Goal: Information Seeking & Learning: Check status

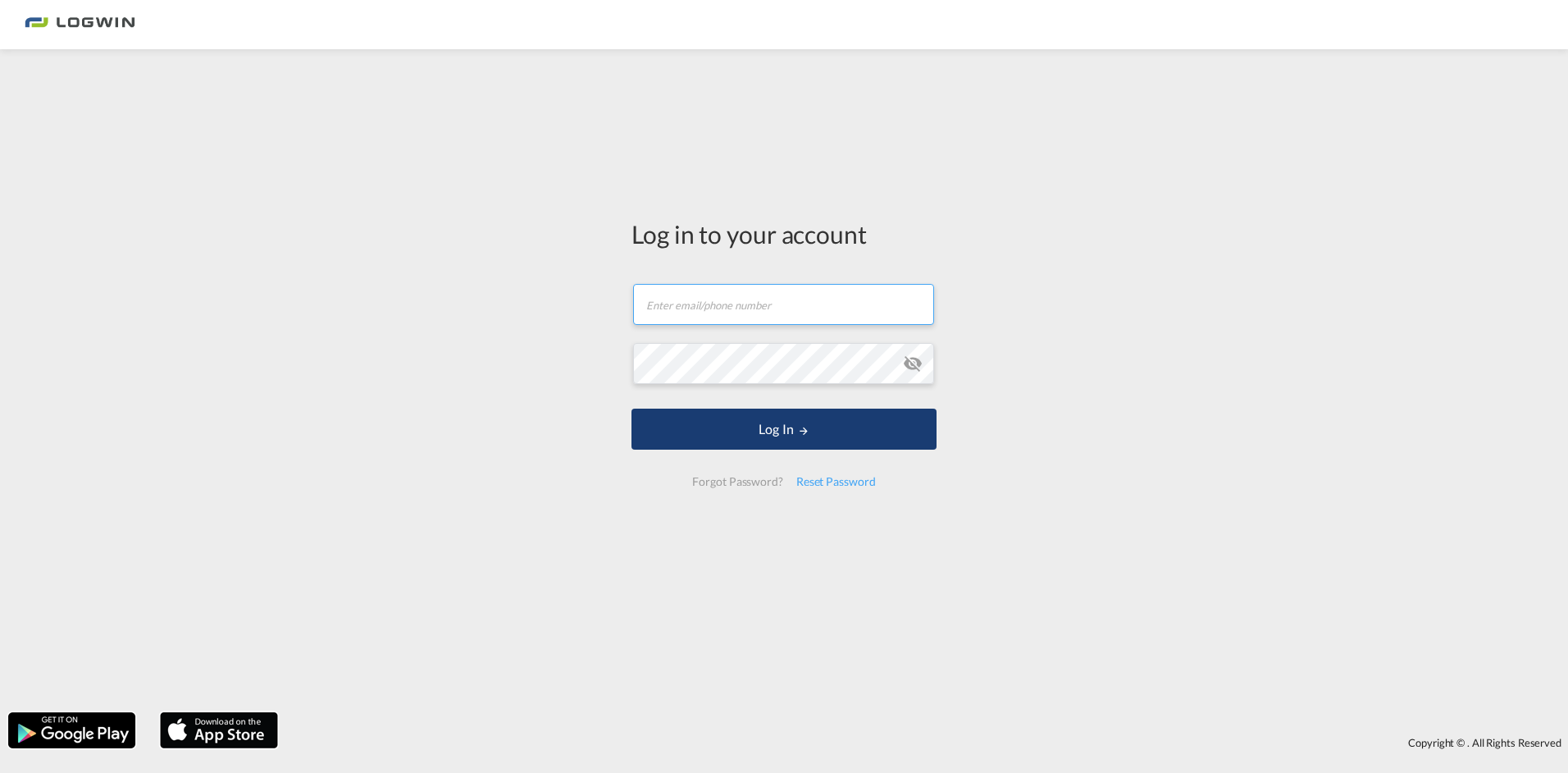
type input "[PERSON_NAME][EMAIL_ADDRESS][PERSON_NAME][DOMAIN_NAME]"
click at [752, 425] on button "Log In" at bounding box center [784, 430] width 306 height 41
